Goal: Information Seeking & Learning: Learn about a topic

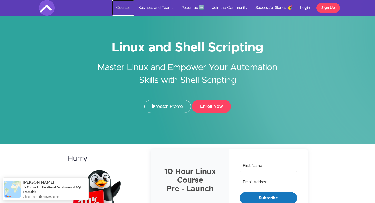
click at [126, 7] on link "Courses" at bounding box center [123, 8] width 22 height 16
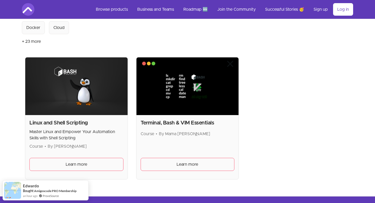
scroll to position [75, 0]
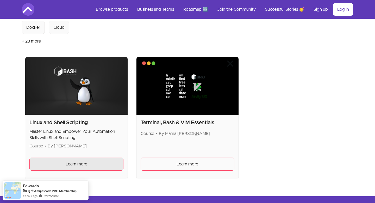
click at [79, 164] on span "Learn more" at bounding box center [77, 164] width 22 height 6
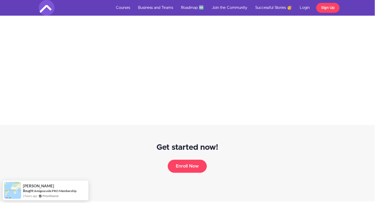
scroll to position [2054, 0]
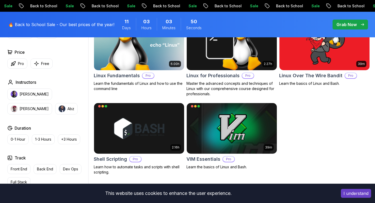
scroll to position [176, 0]
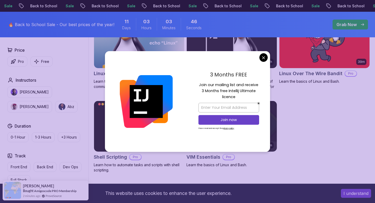
click at [263, 56] on body "Sale Back to School Sale Back to School Sale Back to School Sale Back to School…" at bounding box center [187, 158] width 375 height 669
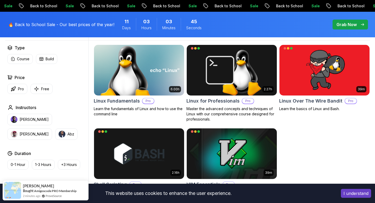
scroll to position [145, 0]
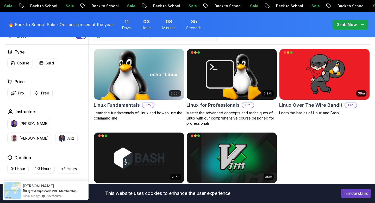
click at [159, 83] on img at bounding box center [139, 74] width 95 height 53
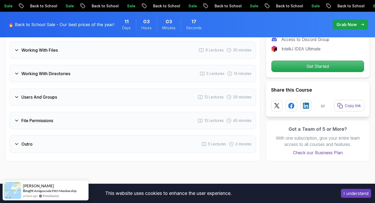
scroll to position [966, 0]
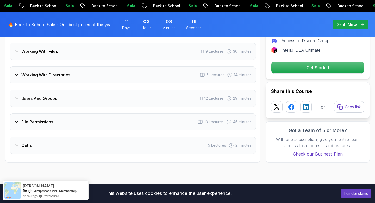
click at [62, 116] on div "File Permissions 13 Lectures 45 minutes" at bounding box center [133, 121] width 246 height 17
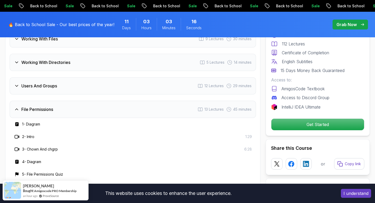
scroll to position [953, 0]
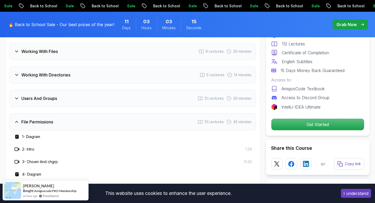
click at [62, 116] on div "File Permissions 13 Lectures 45 minutes" at bounding box center [133, 121] width 246 height 17
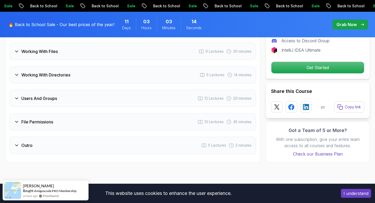
click at [44, 95] on h3 "Users And Groups" at bounding box center [39, 98] width 36 height 6
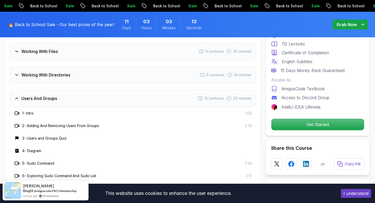
click at [44, 95] on h3 "Users And Groups" at bounding box center [39, 98] width 36 height 6
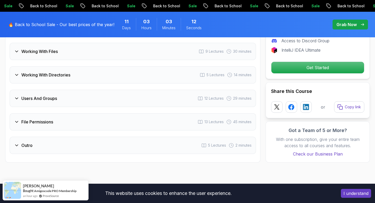
click at [44, 95] on h3 "Users And Groups" at bounding box center [39, 98] width 36 height 6
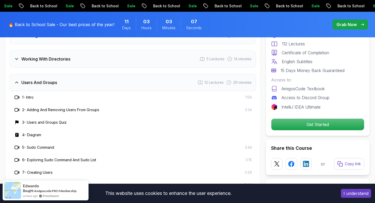
scroll to position [968, 0]
click at [28, 80] on div "Users And Groups 12 Lectures 29 minutes" at bounding box center [133, 82] width 246 height 17
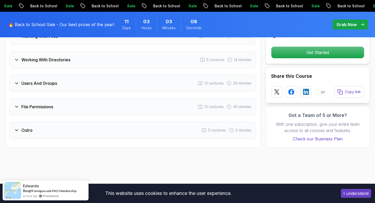
click at [29, 56] on h3 "Working With Directories" at bounding box center [45, 59] width 49 height 6
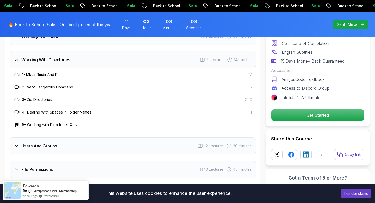
click at [29, 56] on h3 "Working With Directories" at bounding box center [45, 59] width 49 height 6
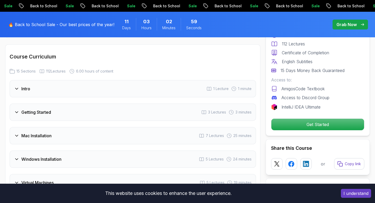
scroll to position [680, 0]
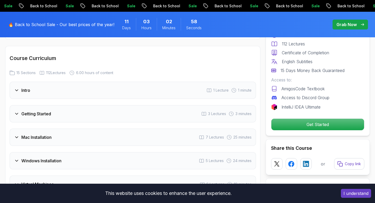
click at [36, 85] on div "Intro 1 Lecture 1 minute" at bounding box center [133, 89] width 246 height 17
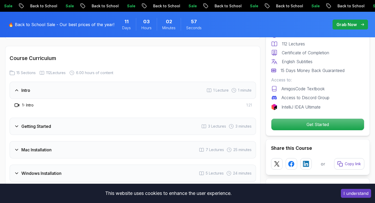
click at [36, 85] on div "Intro 1 Lecture 1 minute" at bounding box center [133, 89] width 246 height 17
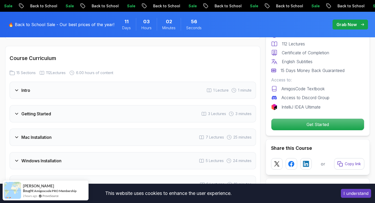
click at [37, 105] on div "Getting Started 3 Lectures 3 minutes" at bounding box center [133, 113] width 246 height 17
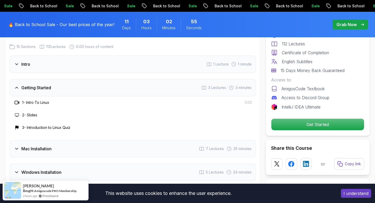
scroll to position [708, 0]
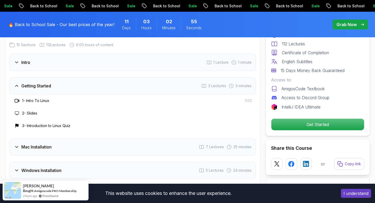
click at [39, 83] on h3 "Getting Started" at bounding box center [36, 86] width 30 height 6
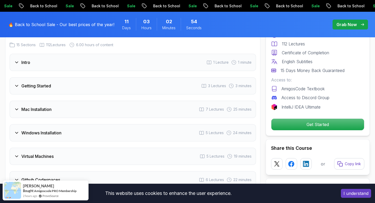
click at [39, 106] on h3 "Mac Installation" at bounding box center [36, 109] width 30 height 6
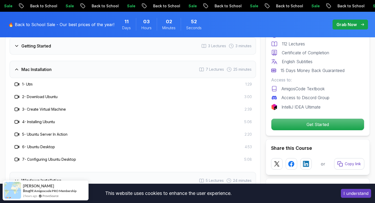
scroll to position [749, 0]
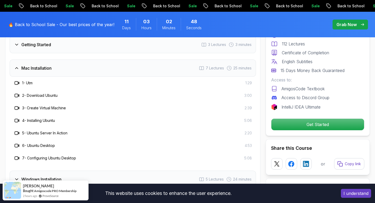
click at [40, 65] on h3 "Mac Installation" at bounding box center [36, 68] width 30 height 6
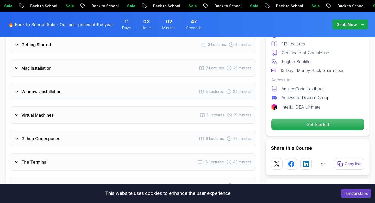
click at [40, 88] on h3 "Windows Installation" at bounding box center [41, 91] width 40 height 6
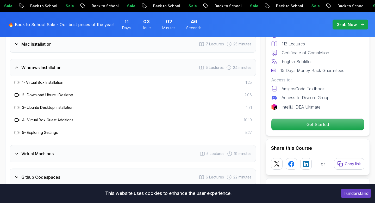
scroll to position [774, 0]
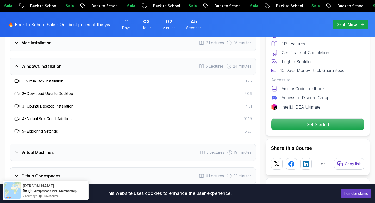
click at [40, 63] on h3 "Windows Installation" at bounding box center [41, 66] width 40 height 6
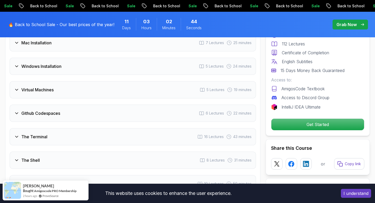
click at [41, 104] on div "Github Codespaces 6 Lectures 22 minutes" at bounding box center [133, 112] width 246 height 17
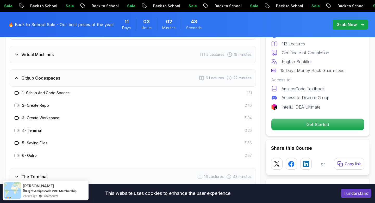
scroll to position [811, 0]
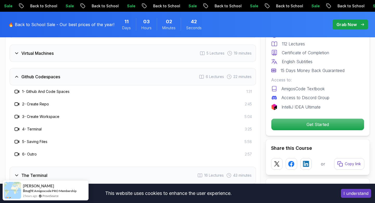
click at [41, 73] on h3 "Github Codespaces" at bounding box center [40, 76] width 39 height 6
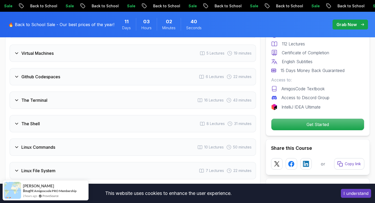
click at [40, 97] on h3 "The Terminal" at bounding box center [34, 100] width 26 height 6
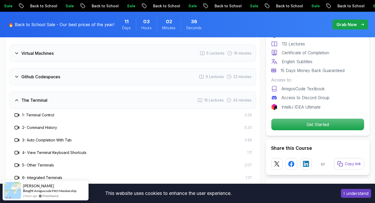
click at [40, 97] on h3 "The Terminal" at bounding box center [34, 100] width 26 height 6
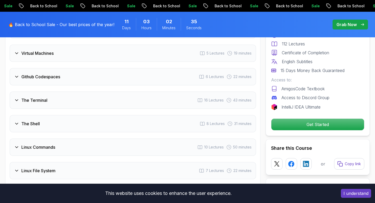
click at [40, 97] on h3 "The Terminal" at bounding box center [34, 100] width 26 height 6
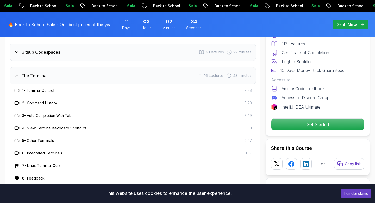
scroll to position [837, 0]
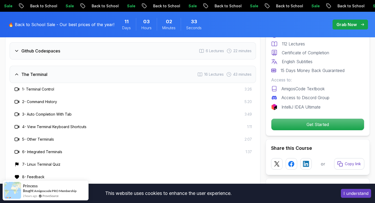
click at [41, 72] on div "The Terminal 16 Lectures 43 minutes" at bounding box center [133, 74] width 246 height 17
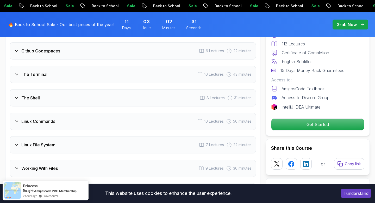
click at [40, 71] on h3 "The Terminal" at bounding box center [34, 74] width 26 height 6
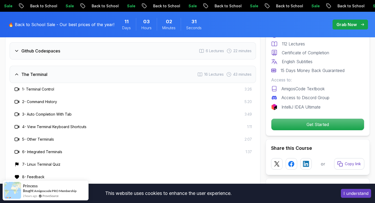
click at [40, 71] on h3 "The Terminal" at bounding box center [34, 74] width 26 height 6
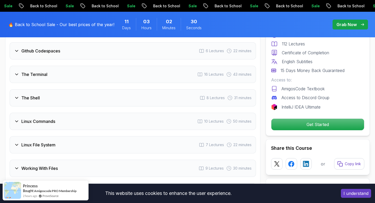
click at [40, 93] on div "The Shell 8 Lectures 31 minutes" at bounding box center [133, 97] width 246 height 17
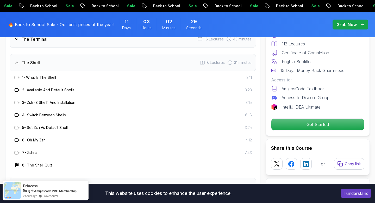
scroll to position [872, 0]
click at [42, 58] on div "The Shell 8 Lectures 31 minutes" at bounding box center [133, 62] width 246 height 17
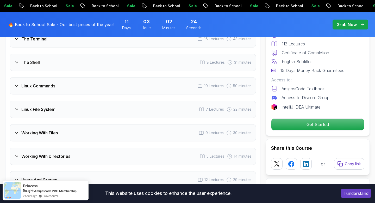
click at [42, 106] on h3 "Linux File System" at bounding box center [38, 109] width 34 height 6
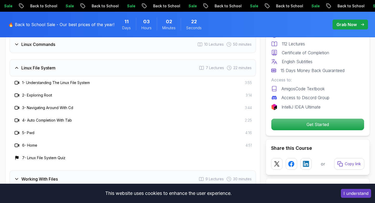
scroll to position [914, 0]
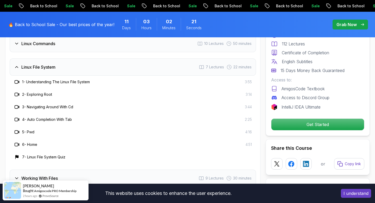
click at [44, 65] on div "Linux File System 7 Lectures 22 minutes" at bounding box center [133, 66] width 246 height 17
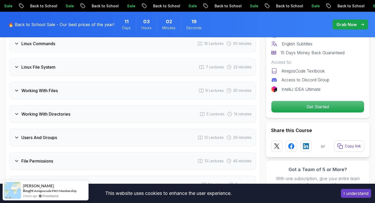
click at [48, 111] on h3 "Working With Directories" at bounding box center [45, 114] width 49 height 6
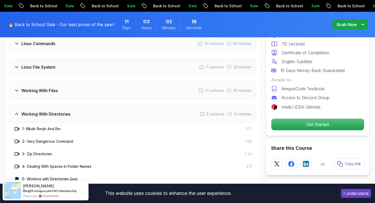
click at [65, 111] on h3 "Working With Directories" at bounding box center [45, 114] width 49 height 6
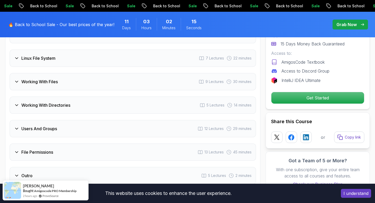
scroll to position [941, 0]
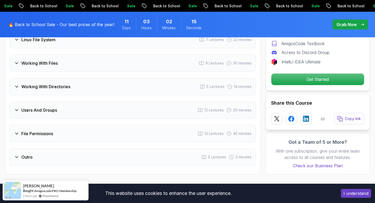
click at [64, 104] on div "Users And Groups 12 Lectures 29 minutes" at bounding box center [133, 109] width 246 height 17
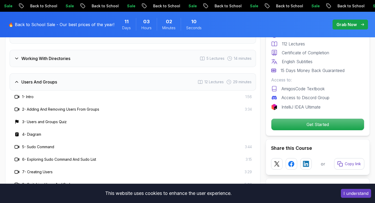
scroll to position [965, 0]
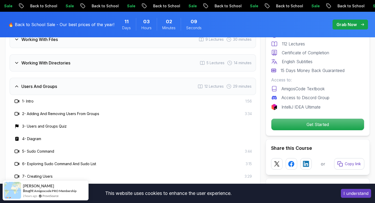
click at [62, 78] on div "Users And Groups 12 Lectures 29 minutes" at bounding box center [133, 86] width 246 height 17
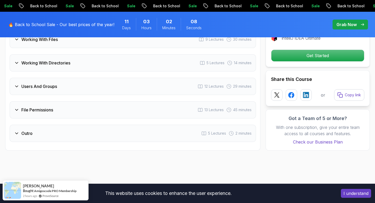
click at [61, 129] on div "Outro 5 Lectures 2 minutes" at bounding box center [133, 132] width 246 height 17
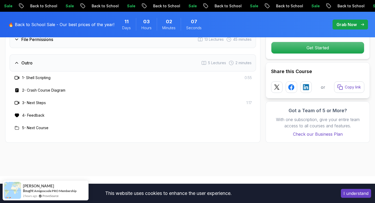
scroll to position [1037, 0]
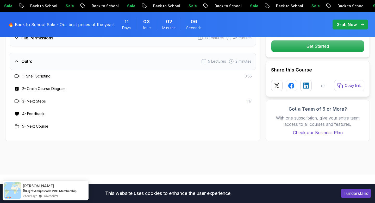
click at [64, 55] on div "Outro 5 Lectures 2 minutes" at bounding box center [133, 61] width 246 height 17
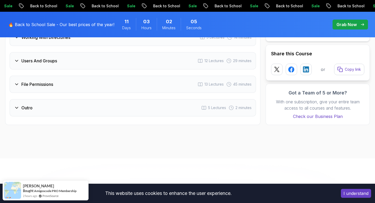
scroll to position [989, 0]
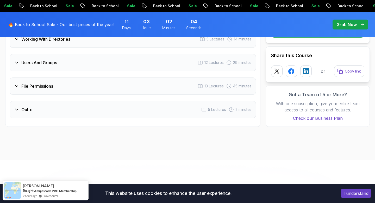
click at [58, 83] on div "File Permissions 13 Lectures 45 minutes" at bounding box center [133, 85] width 246 height 17
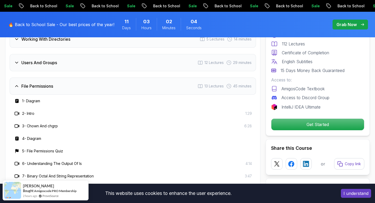
click at [58, 83] on div "File Permissions 13 Lectures 45 minutes" at bounding box center [133, 85] width 246 height 17
